Goal: Navigation & Orientation: Go to known website

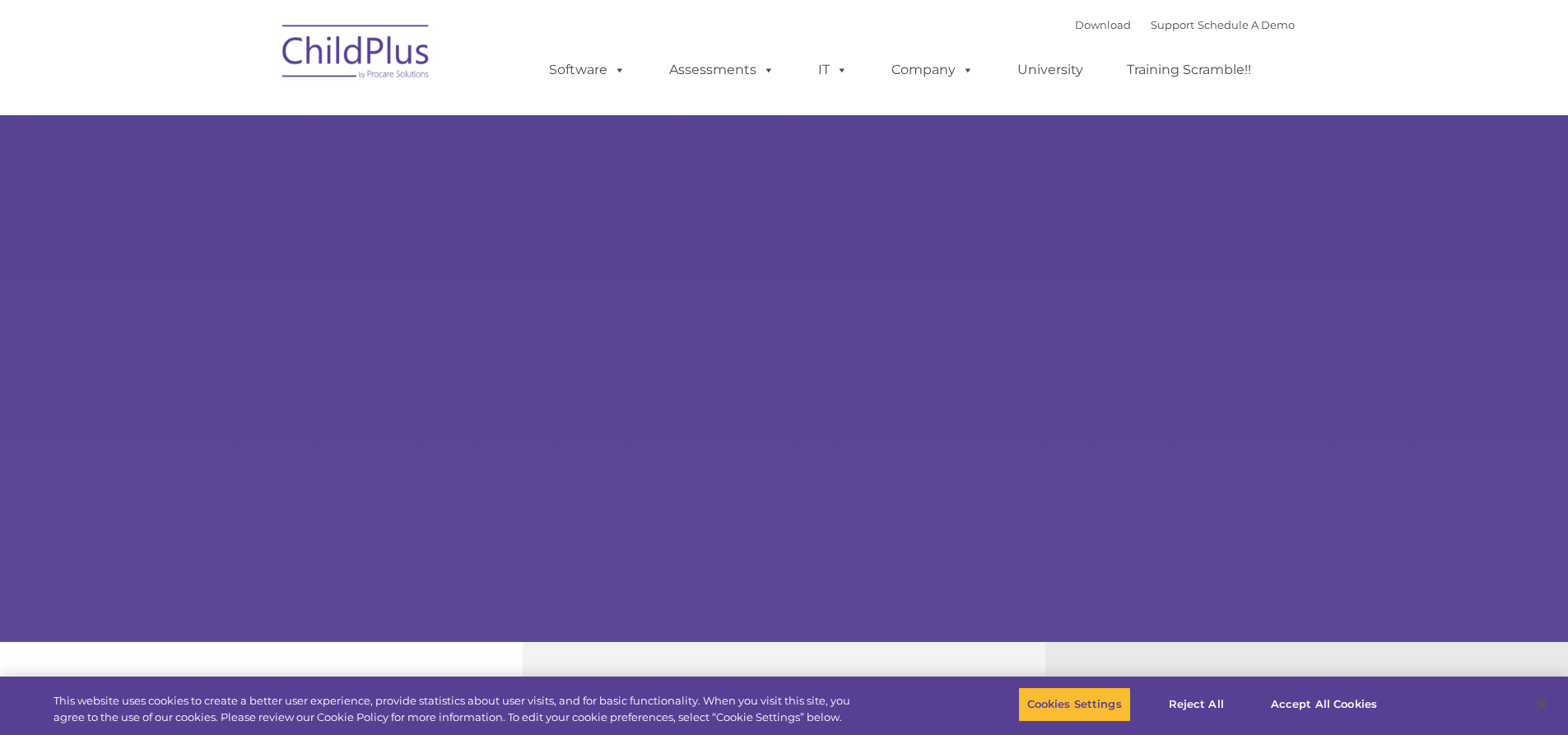
type input ""
select select "MEDIUM"
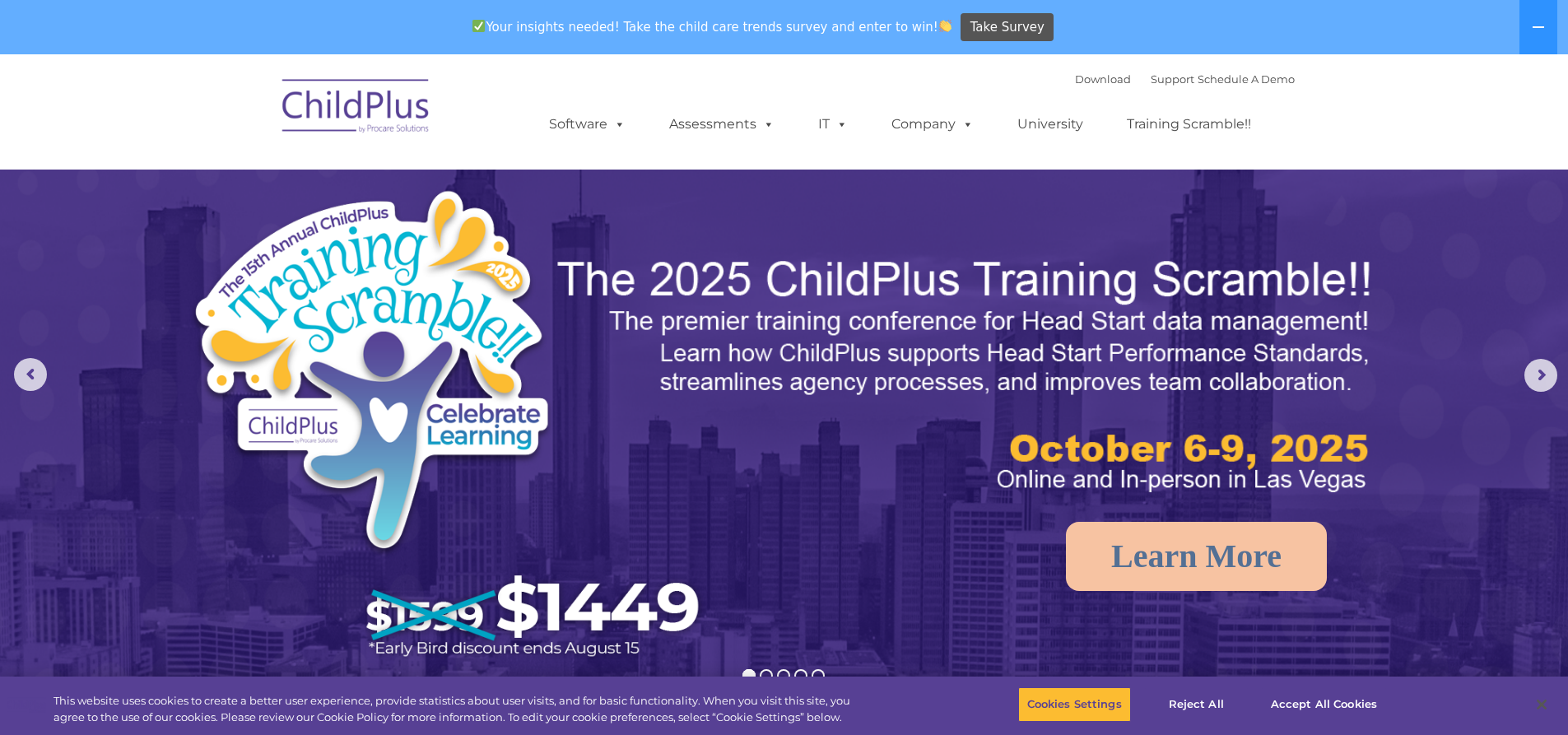
click at [367, 115] on img at bounding box center [357, 108] width 165 height 82
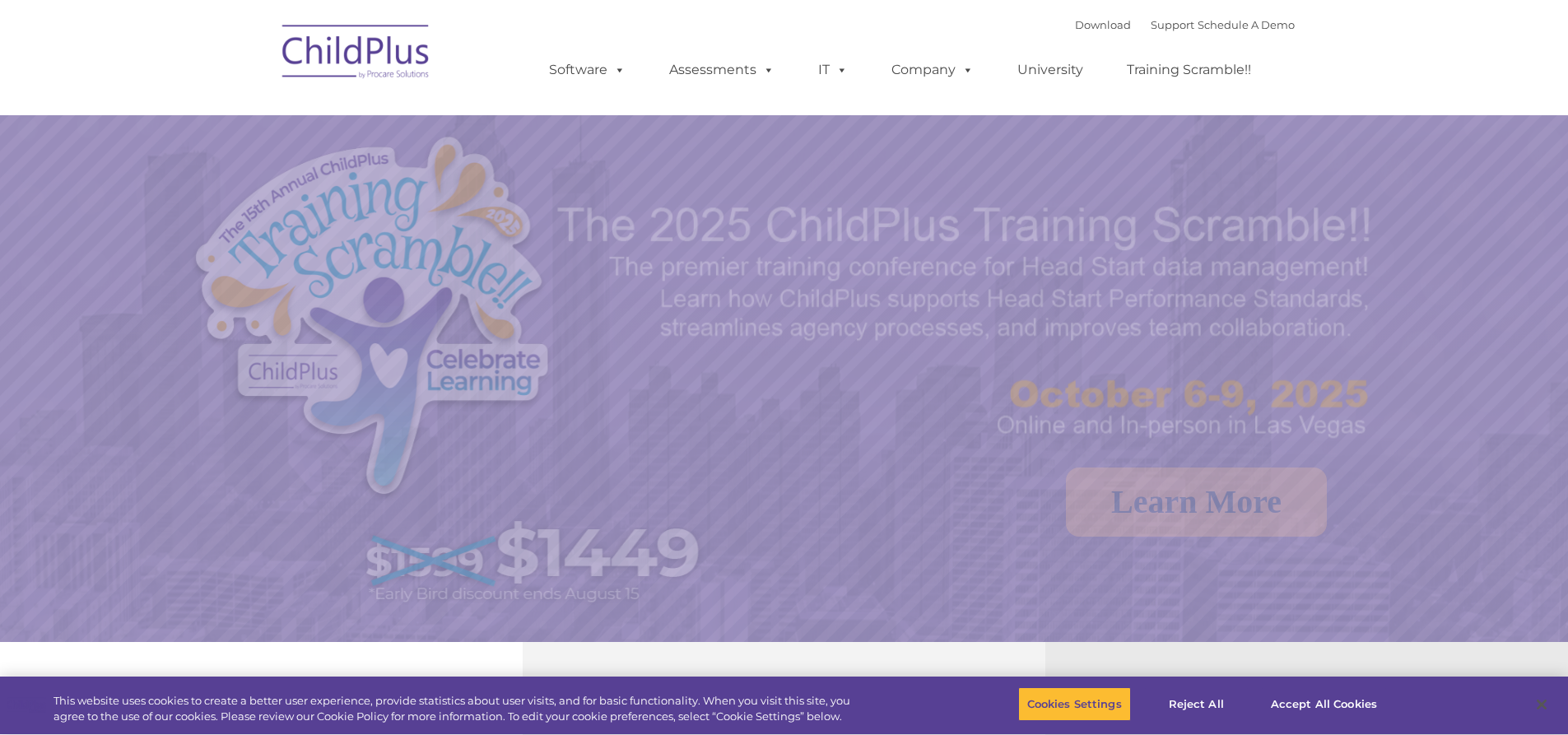
select select "MEDIUM"
